Goal: Information Seeking & Learning: Learn about a topic

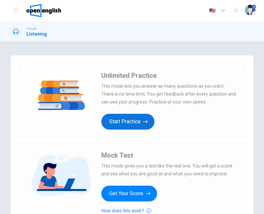
click at [151, 119] on button "Start Practice" at bounding box center [127, 122] width 53 height 16
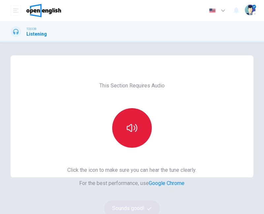
click at [129, 117] on button "button" at bounding box center [132, 128] width 40 height 40
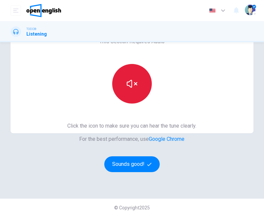
scroll to position [47, 0]
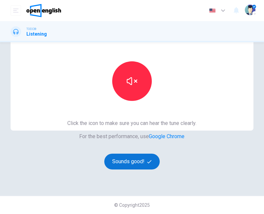
click at [144, 165] on button "Sounds good!" at bounding box center [131, 162] width 55 height 16
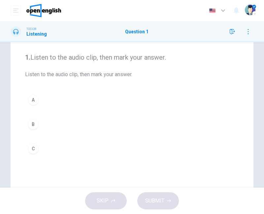
click at [28, 103] on button "A" at bounding box center [132, 100] width 214 height 16
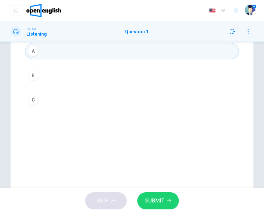
scroll to position [0, 0]
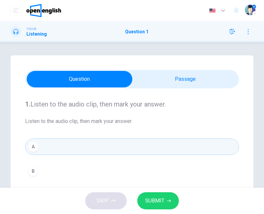
click at [123, 63] on div "1. Listen to the audio clip, then [PERSON_NAME] your answer. Listen to the audi…" at bounding box center [132, 187] width 243 height 265
click at [61, 122] on span "Listen to the audio clip, then mark your answer." at bounding box center [132, 121] width 214 height 8
click at [106, 115] on div "1. Listen to the audio clip, then [PERSON_NAME] your answer. Listen to the audi…" at bounding box center [132, 112] width 214 height 26
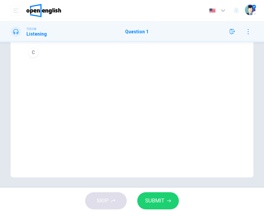
scroll to position [146, 0]
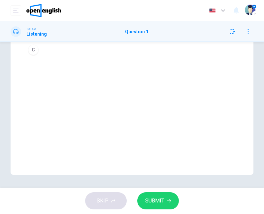
drag, startPoint x: 94, startPoint y: 162, endPoint x: 95, endPoint y: 158, distance: 4.3
click at [93, 162] on div "1. Listen to the audio clip, then [PERSON_NAME] your answer. Listen to the audi…" at bounding box center [132, 42] width 243 height 265
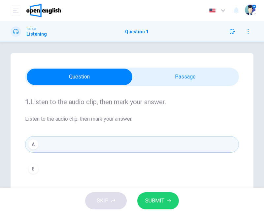
scroll to position [0, 0]
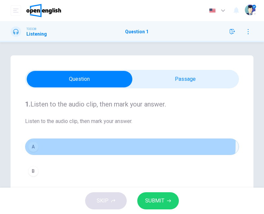
click at [71, 143] on button "A" at bounding box center [132, 146] width 214 height 16
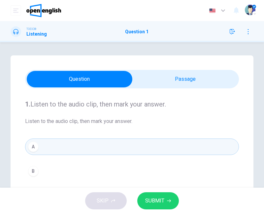
click at [37, 171] on div "B" at bounding box center [33, 171] width 11 height 11
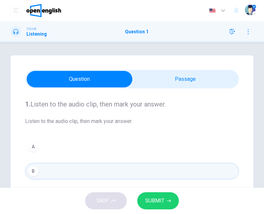
click at [43, 147] on button "A" at bounding box center [132, 146] width 214 height 16
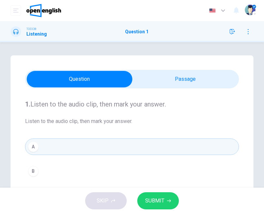
click at [141, 118] on span "Listen to the audio clip, then mark your answer." at bounding box center [132, 121] width 214 height 8
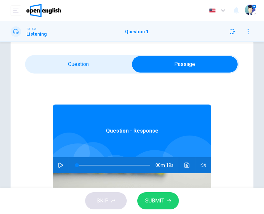
scroll to position [37, 0]
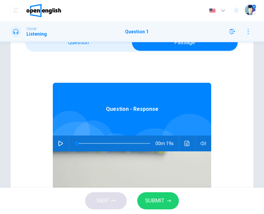
click at [59, 147] on button "button" at bounding box center [60, 143] width 11 height 16
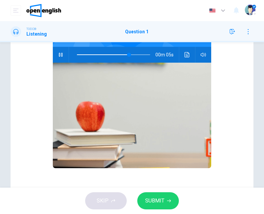
scroll to position [0, 0]
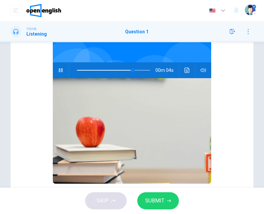
type input "**"
click at [59, 68] on icon "button" at bounding box center [60, 70] width 5 height 5
click at [77, 70] on span at bounding box center [92, 70] width 30 height 1
type input "*"
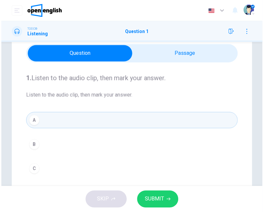
scroll to position [37, 0]
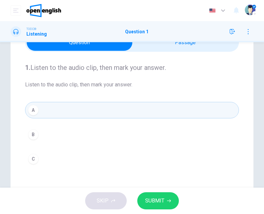
click at [80, 130] on button "B" at bounding box center [132, 134] width 214 height 16
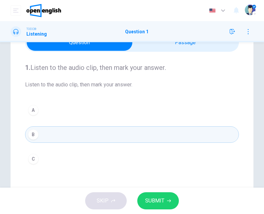
click at [150, 200] on span "SUBMIT" at bounding box center [154, 200] width 19 height 9
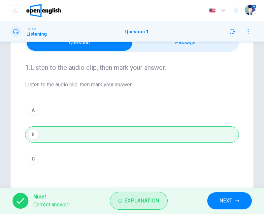
click at [162, 200] on button "Explanation" at bounding box center [139, 201] width 58 height 18
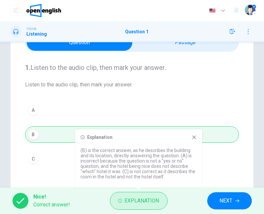
click at [156, 199] on span "Explanation" at bounding box center [142, 200] width 35 height 9
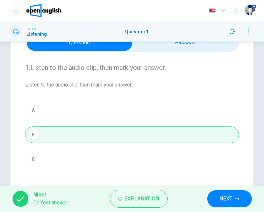
click at [235, 195] on button "NEXT" at bounding box center [229, 198] width 44 height 17
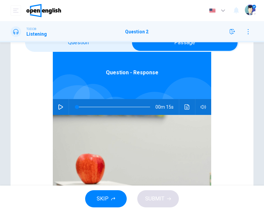
click at [58, 108] on icon "button" at bounding box center [60, 106] width 5 height 5
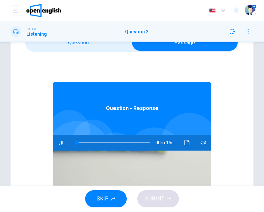
scroll to position [0, 0]
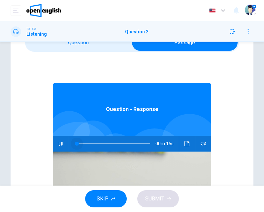
click at [77, 143] on span at bounding box center [113, 143] width 73 height 9
type input "*"
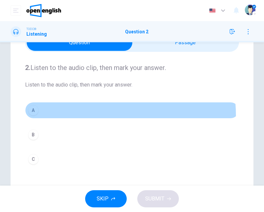
click at [79, 116] on button "A" at bounding box center [132, 110] width 214 height 16
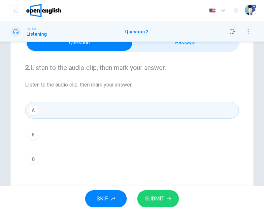
click at [167, 203] on button "SUBMIT" at bounding box center [158, 198] width 42 height 17
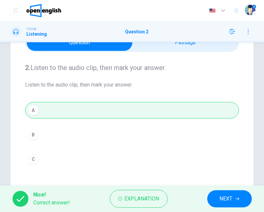
click at [232, 195] on span "NEXT" at bounding box center [225, 198] width 13 height 9
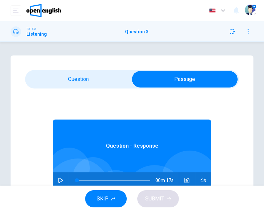
click at [58, 181] on icon "button" at bounding box center [60, 179] width 5 height 5
click at [55, 181] on button "button" at bounding box center [60, 180] width 11 height 16
type input "*"
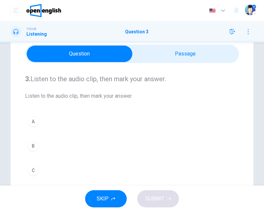
scroll to position [37, 0]
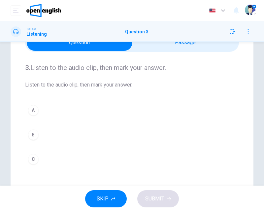
click at [53, 138] on button "B" at bounding box center [132, 134] width 214 height 16
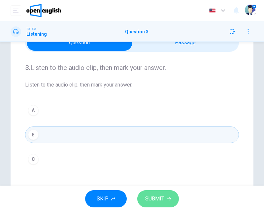
click at [159, 200] on span "SUBMIT" at bounding box center [154, 198] width 19 height 9
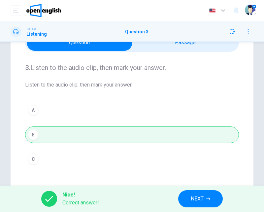
click at [199, 197] on span "NEXT" at bounding box center [196, 198] width 13 height 9
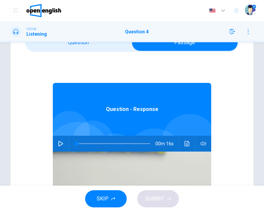
click at [58, 143] on icon "button" at bounding box center [60, 143] width 5 height 5
type input "*"
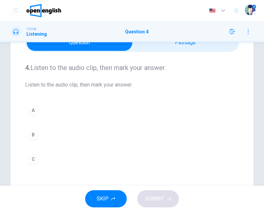
click at [41, 156] on button "C" at bounding box center [132, 159] width 214 height 16
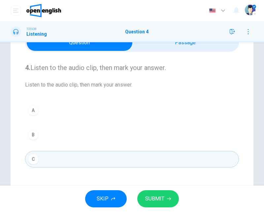
click at [169, 202] on button "SUBMIT" at bounding box center [158, 198] width 42 height 17
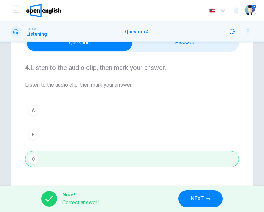
click at [199, 199] on span "NEXT" at bounding box center [196, 198] width 13 height 9
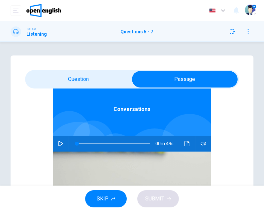
click at [58, 144] on icon "button" at bounding box center [60, 143] width 5 height 5
click at [58, 141] on icon "button" at bounding box center [60, 143] width 5 height 5
click at [60, 142] on button "button" at bounding box center [60, 143] width 11 height 16
click at [77, 143] on span at bounding box center [113, 143] width 73 height 9
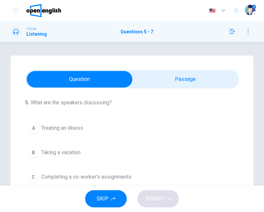
scroll to position [0, 0]
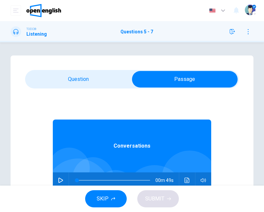
click at [58, 178] on icon "button" at bounding box center [60, 179] width 5 height 5
type input "**"
click at [84, 89] on div "Conversations 00m 32s" at bounding box center [132, 215] width 158 height 254
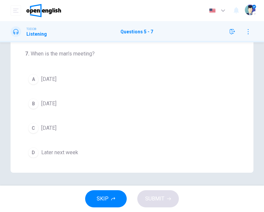
scroll to position [148, 0]
click at [56, 101] on span "[DATE]" at bounding box center [48, 103] width 15 height 8
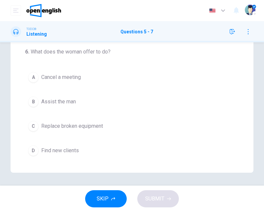
scroll to position [38, 0]
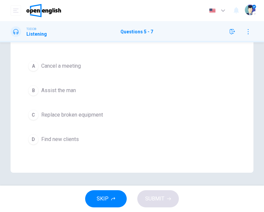
click at [74, 91] on span "Assist the man" at bounding box center [58, 90] width 35 height 8
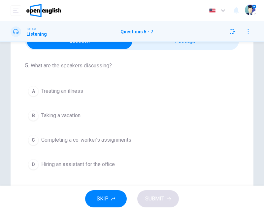
scroll to position [0, 0]
click at [122, 143] on span "Completing a co-worker’s assignments" at bounding box center [86, 140] width 90 height 8
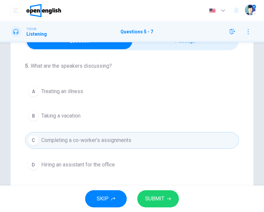
click at [165, 204] on button "SUBMIT" at bounding box center [158, 198] width 42 height 17
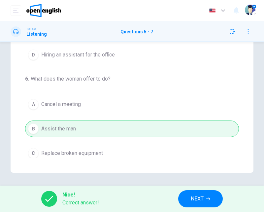
click at [212, 202] on button "NEXT" at bounding box center [200, 198] width 44 height 17
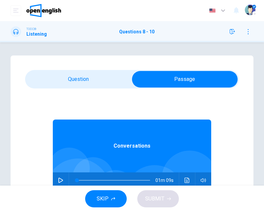
scroll to position [37, 0]
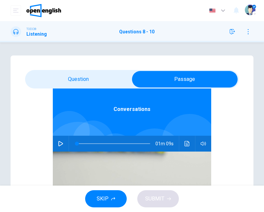
click at [59, 146] on icon "button" at bounding box center [60, 143] width 5 height 5
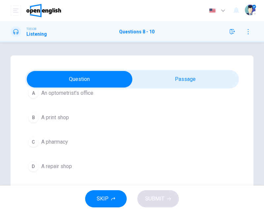
click at [90, 94] on span "An optometrist’s office" at bounding box center [67, 93] width 52 height 8
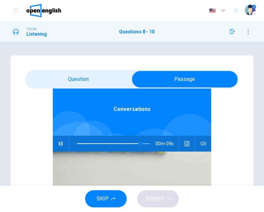
click at [77, 143] on span at bounding box center [108, 143] width 63 height 1
type input "*"
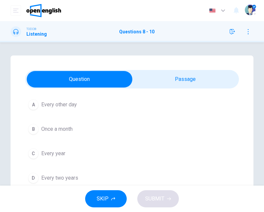
scroll to position [148, 0]
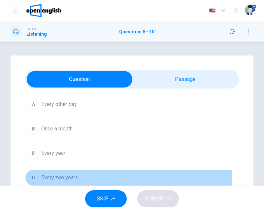
click at [92, 173] on button "D Every two years" at bounding box center [132, 177] width 214 height 16
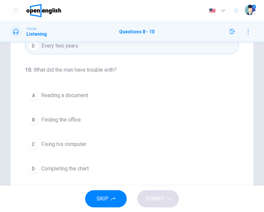
scroll to position [146, 0]
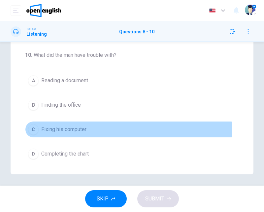
click at [76, 128] on span "Fixing his computer" at bounding box center [63, 129] width 45 height 8
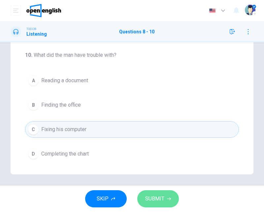
click at [170, 199] on button "SUBMIT" at bounding box center [158, 198] width 42 height 17
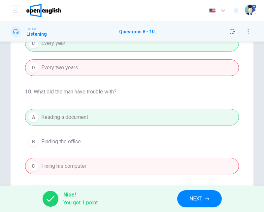
scroll to position [148, 0]
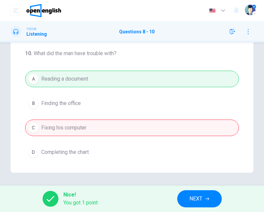
click at [199, 203] on button "NEXT" at bounding box center [199, 198] width 44 height 17
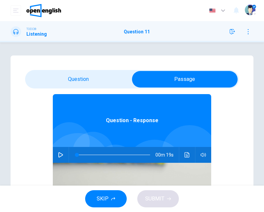
scroll to position [37, 0]
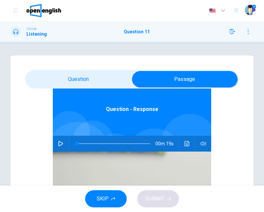
click at [55, 142] on button "button" at bounding box center [60, 143] width 11 height 16
click at [58, 142] on icon "button" at bounding box center [60, 143] width 5 height 5
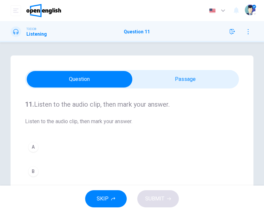
scroll to position [0, 0]
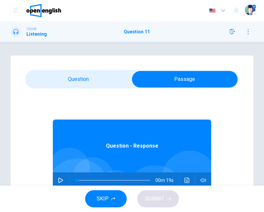
click at [55, 181] on button "button" at bounding box center [60, 180] width 11 height 16
type input "**"
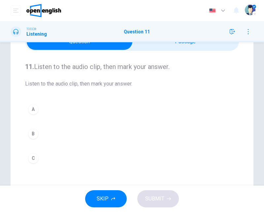
scroll to position [110, 0]
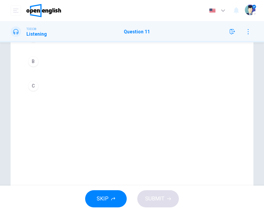
click at [43, 86] on button "C" at bounding box center [132, 85] width 214 height 16
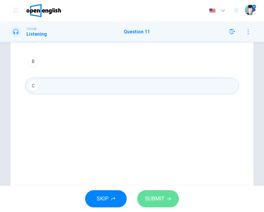
click at [159, 198] on span "SUBMIT" at bounding box center [154, 198] width 19 height 9
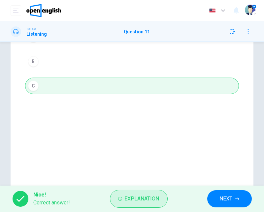
click at [146, 204] on button "Explanation" at bounding box center [139, 198] width 58 height 18
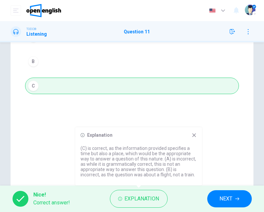
click at [231, 200] on span "NEXT" at bounding box center [225, 198] width 13 height 9
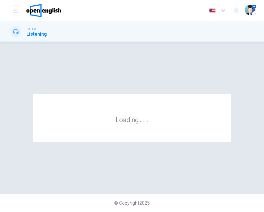
scroll to position [0, 0]
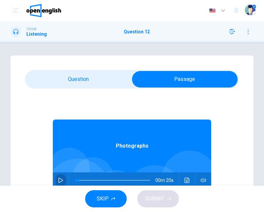
click at [61, 181] on button "button" at bounding box center [60, 180] width 11 height 16
click at [62, 180] on div "00m 20s" at bounding box center [132, 180] width 158 height 16
click at [55, 179] on button "button" at bounding box center [60, 180] width 11 height 16
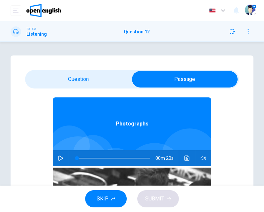
scroll to position [37, 0]
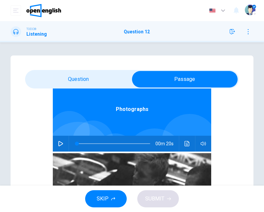
click at [60, 141] on button "button" at bounding box center [60, 143] width 11 height 16
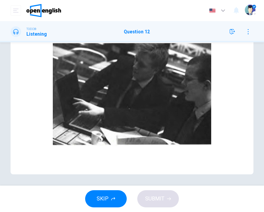
scroll to position [73, 0]
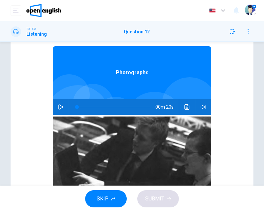
click at [59, 102] on button "button" at bounding box center [60, 107] width 11 height 16
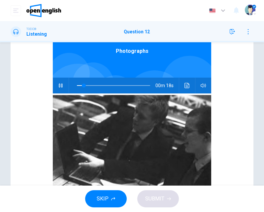
scroll to position [37, 0]
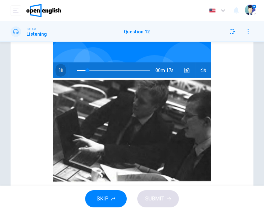
click at [59, 67] on button "button" at bounding box center [60, 70] width 11 height 16
type input "**"
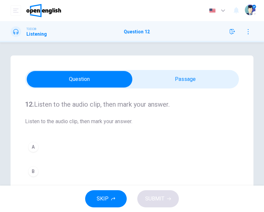
scroll to position [73, 0]
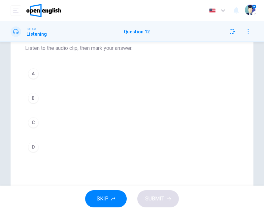
click at [54, 74] on button "A" at bounding box center [132, 73] width 214 height 16
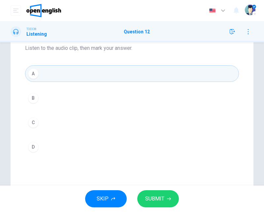
click at [173, 204] on button "SUBMIT" at bounding box center [158, 198] width 42 height 17
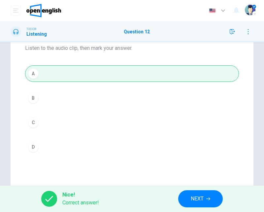
click at [212, 196] on button "NEXT" at bounding box center [200, 198] width 44 height 17
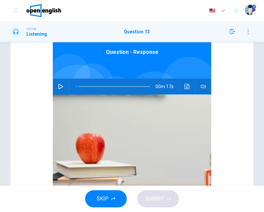
scroll to position [110, 0]
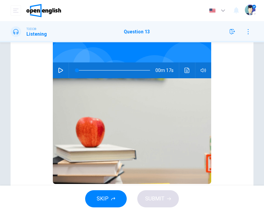
click at [58, 72] on icon "button" at bounding box center [60, 70] width 5 height 5
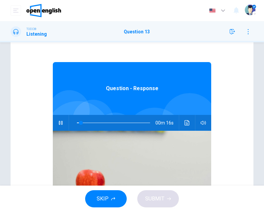
scroll to position [37, 0]
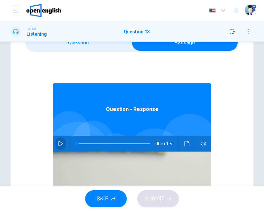
click at [55, 139] on button "button" at bounding box center [60, 143] width 11 height 16
click at [55, 144] on button "button" at bounding box center [60, 143] width 11 height 16
drag, startPoint x: 61, startPoint y: 147, endPoint x: 57, endPoint y: 147, distance: 4.0
click at [57, 147] on button "button" at bounding box center [60, 143] width 11 height 16
type input "*"
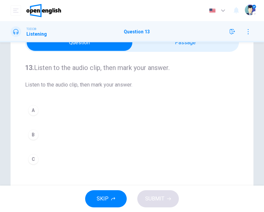
drag, startPoint x: 45, startPoint y: 161, endPoint x: 42, endPoint y: 165, distance: 4.9
click at [42, 165] on button "C" at bounding box center [132, 159] width 214 height 16
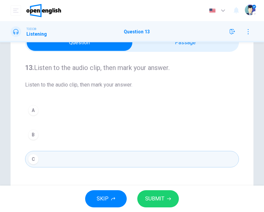
click at [157, 199] on span "SUBMIT" at bounding box center [154, 198] width 19 height 9
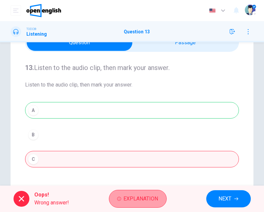
click at [133, 195] on span "Explanation" at bounding box center [141, 198] width 35 height 9
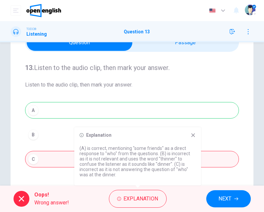
click at [231, 190] on button "NEXT" at bounding box center [228, 198] width 44 height 17
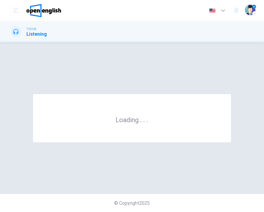
scroll to position [0, 0]
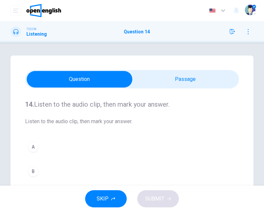
click at [184, 99] on h4 "14. Listen to the audio clip, then [PERSON_NAME] your answer." at bounding box center [132, 104] width 214 height 11
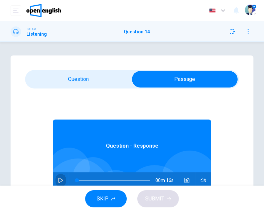
click at [58, 181] on icon "button" at bounding box center [60, 179] width 5 height 5
click at [55, 176] on button "button" at bounding box center [60, 180] width 11 height 16
drag, startPoint x: 111, startPoint y: 179, endPoint x: 49, endPoint y: 180, distance: 62.3
click at [49, 180] on div "Question - Response 00m 16s" at bounding box center [132, 215] width 214 height 254
click at [58, 178] on icon "button" at bounding box center [60, 179] width 5 height 5
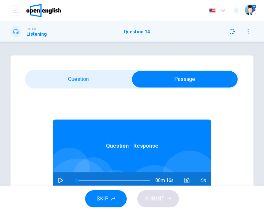
click at [58, 183] on button "button" at bounding box center [60, 180] width 11 height 16
type input "**"
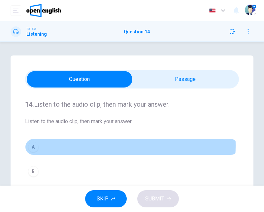
click at [72, 145] on button "A" at bounding box center [132, 146] width 214 height 16
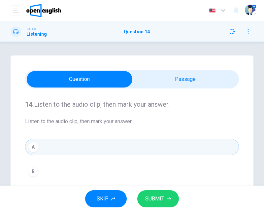
click at [143, 202] on button "SUBMIT" at bounding box center [158, 198] width 42 height 17
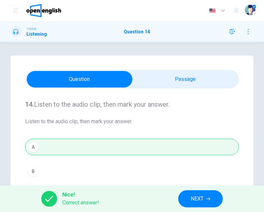
click at [194, 202] on span "NEXT" at bounding box center [196, 198] width 13 height 9
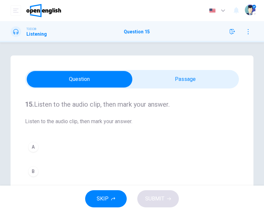
click at [151, 69] on div "15. Listen to the audio clip, then [PERSON_NAME] your answer. Listen to the aud…" at bounding box center [132, 187] width 243 height 265
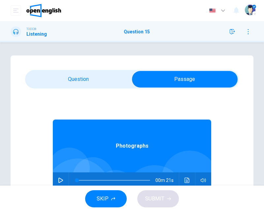
click at [58, 177] on icon "button" at bounding box center [60, 179] width 5 height 5
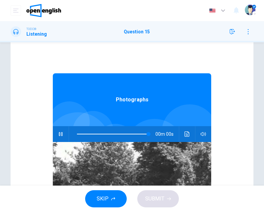
scroll to position [37, 0]
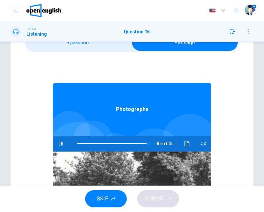
type input "*"
click at [87, 55] on div "Photographs 00m 21s" at bounding box center [132, 179] width 158 height 254
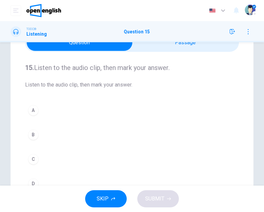
click at [81, 132] on button "B" at bounding box center [132, 134] width 214 height 16
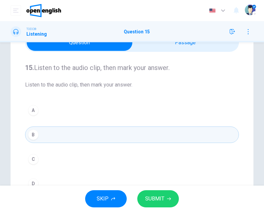
click at [153, 198] on span "SUBMIT" at bounding box center [154, 198] width 19 height 9
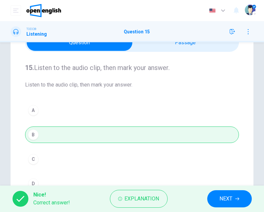
click at [221, 197] on span "NEXT" at bounding box center [225, 198] width 13 height 9
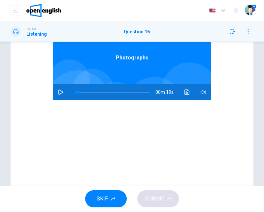
scroll to position [73, 0]
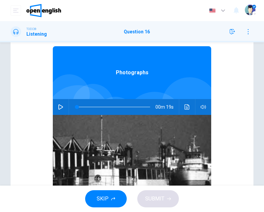
click at [56, 110] on button "button" at bounding box center [60, 107] width 11 height 16
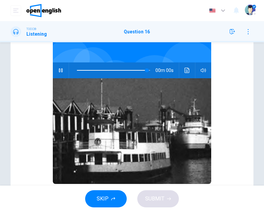
type input "*"
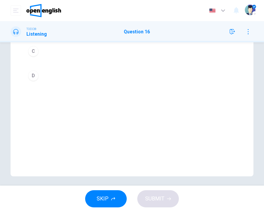
scroll to position [146, 0]
click at [51, 73] on button "D" at bounding box center [132, 73] width 214 height 16
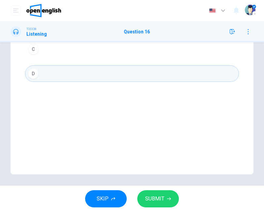
click at [154, 210] on div "SKIP SUBMIT" at bounding box center [132, 198] width 264 height 26
click at [153, 202] on span "SUBMIT" at bounding box center [154, 198] width 19 height 9
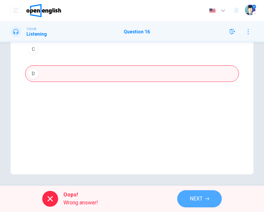
click at [204, 200] on button "NEXT" at bounding box center [199, 198] width 44 height 17
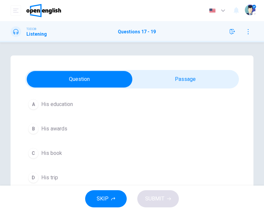
scroll to position [0, 0]
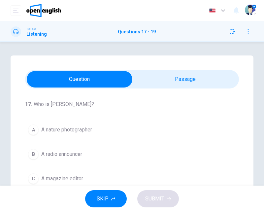
click at [183, 68] on div "17 . Who is [PERSON_NAME]? A A nature photographer B A radio announcer C A maga…" at bounding box center [132, 187] width 243 height 265
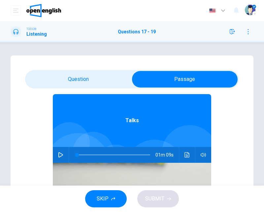
scroll to position [37, 0]
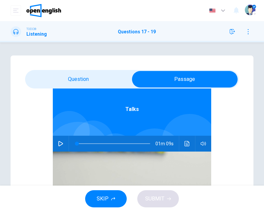
click at [246, 31] on icon "button" at bounding box center [247, 31] width 5 height 5
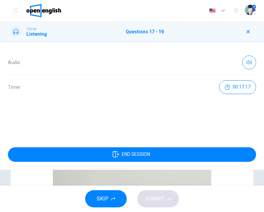
click at [101, 45] on div "Audio Timer 00:17:17" at bounding box center [132, 90] width 264 height 97
click at [100, 36] on div "TOEIC® Listening Questions 17 - 19" at bounding box center [132, 31] width 264 height 11
click at [248, 31] on icon "button" at bounding box center [248, 32] width 4 height 4
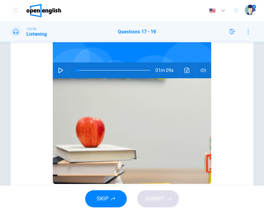
scroll to position [0, 0]
click at [58, 69] on icon "button" at bounding box center [60, 70] width 5 height 5
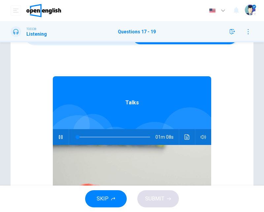
scroll to position [37, 0]
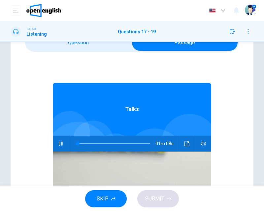
type input "*"
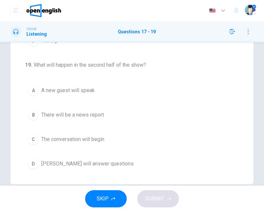
scroll to position [146, 0]
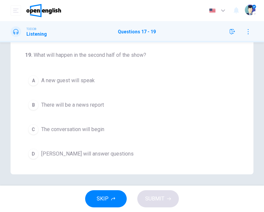
click at [91, 155] on span "[PERSON_NAME] will answer questions" at bounding box center [87, 154] width 92 height 8
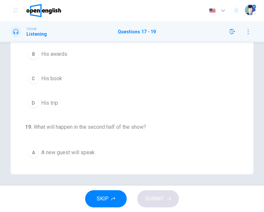
scroll to position [75, 0]
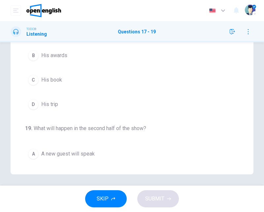
click at [54, 101] on span "His trip" at bounding box center [49, 104] width 17 height 8
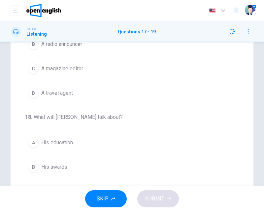
scroll to position [0, 0]
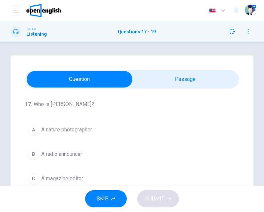
click at [72, 130] on span "A nature photographer" at bounding box center [66, 130] width 51 height 8
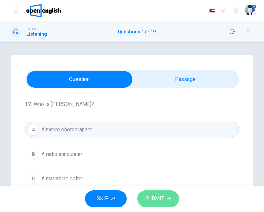
click at [170, 197] on icon "button" at bounding box center [169, 198] width 4 height 4
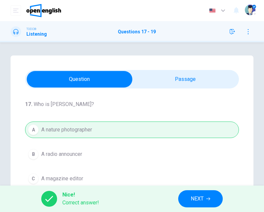
click at [205, 194] on button "NEXT" at bounding box center [200, 198] width 44 height 17
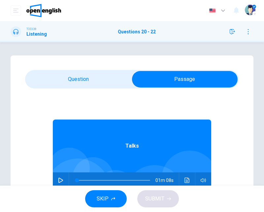
click at [55, 177] on button "button" at bounding box center [60, 180] width 11 height 16
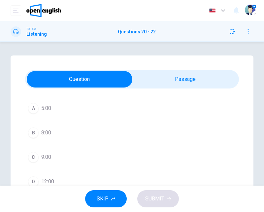
scroll to position [37, 0]
click at [65, 167] on button "D 12:00" at bounding box center [132, 166] width 214 height 16
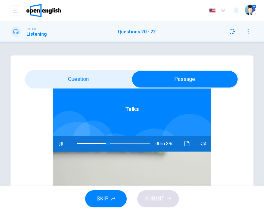
click at [61, 145] on button "button" at bounding box center [60, 143] width 11 height 16
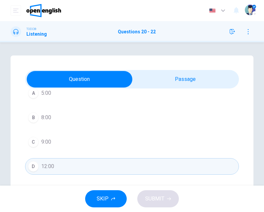
click at [92, 164] on button "D 12:00" at bounding box center [132, 166] width 214 height 16
click at [158, 202] on div "SKIP SUBMIT" at bounding box center [132, 198] width 264 height 26
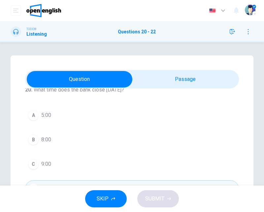
scroll to position [0, 0]
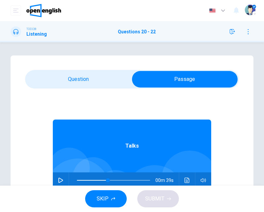
click at [3, 209] on div "SKIP SUBMIT" at bounding box center [132, 198] width 264 height 26
click at [69, 183] on div at bounding box center [112, 180] width 86 height 16
click at [55, 177] on button "button" at bounding box center [60, 180] width 11 height 16
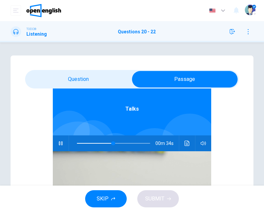
scroll to position [37, 0]
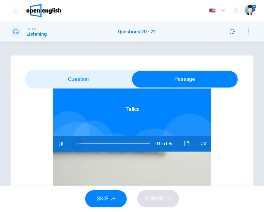
click at [77, 142] on span at bounding box center [113, 143] width 73 height 9
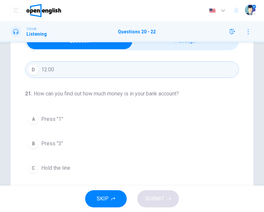
scroll to position [110, 0]
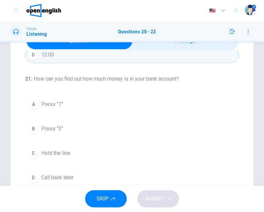
click at [54, 111] on div "A Press "1" B Press "3" C Hold the line D Call back later" at bounding box center [132, 141] width 214 height 90
click at [56, 107] on button "A Press "1"" at bounding box center [132, 104] width 214 height 16
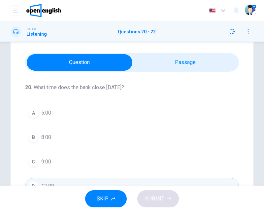
scroll to position [0, 0]
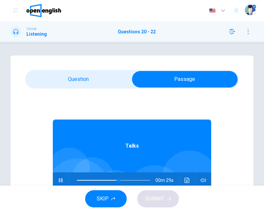
click at [99, 180] on span at bounding box center [98, 180] width 42 height 1
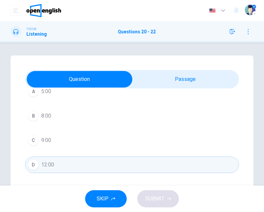
scroll to position [37, 0]
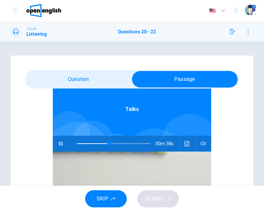
click at [90, 141] on span at bounding box center [113, 143] width 73 height 9
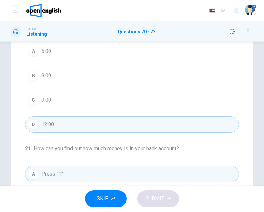
scroll to position [0, 0]
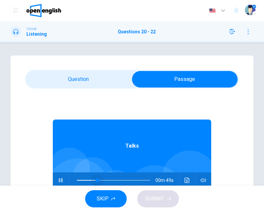
click at [94, 177] on span at bounding box center [113, 179] width 73 height 9
type input "**"
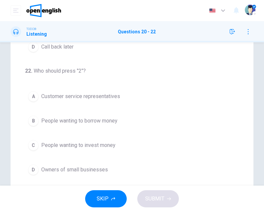
scroll to position [146, 0]
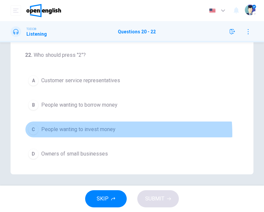
drag, startPoint x: 59, startPoint y: 132, endPoint x: 54, endPoint y: 133, distance: 5.1
click at [55, 133] on button "C People wanting to invest money" at bounding box center [132, 129] width 214 height 16
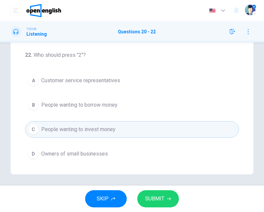
click at [169, 201] on button "SUBMIT" at bounding box center [158, 198] width 42 height 17
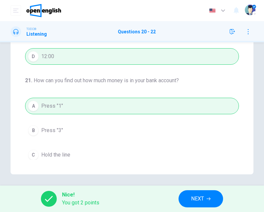
scroll to position [148, 0]
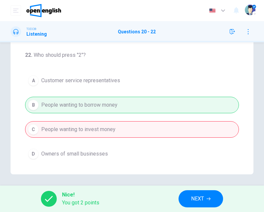
click at [189, 197] on button "NEXT" at bounding box center [200, 198] width 44 height 17
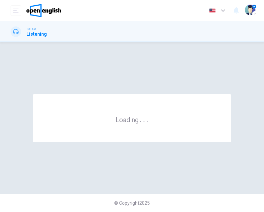
scroll to position [0, 0]
